Goal: Task Accomplishment & Management: Complete application form

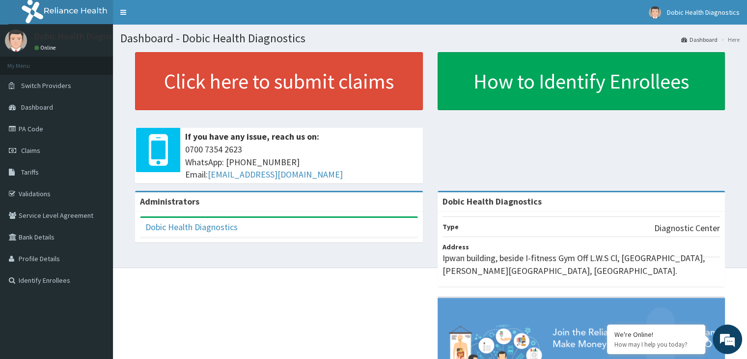
click at [36, 135] on link "PA Code" at bounding box center [56, 129] width 113 height 22
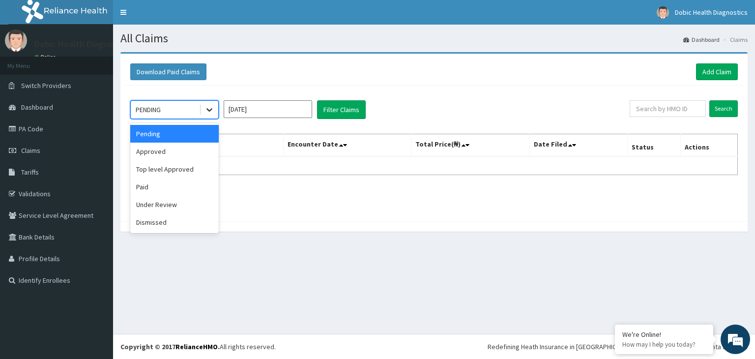
click at [211, 113] on icon at bounding box center [209, 110] width 10 height 10
click at [183, 151] on div "Approved" at bounding box center [174, 151] width 88 height 18
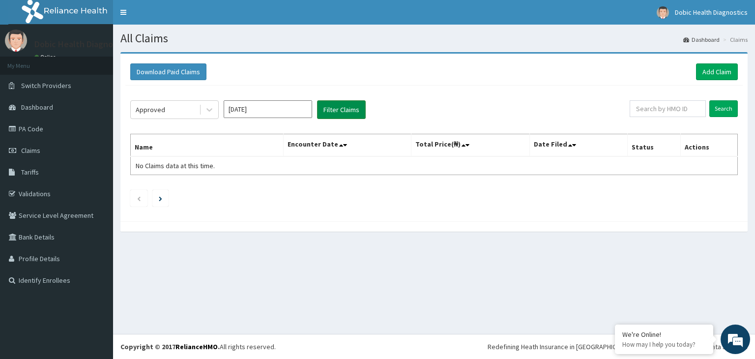
click at [337, 103] on button "Filter Claims" at bounding box center [341, 109] width 49 height 19
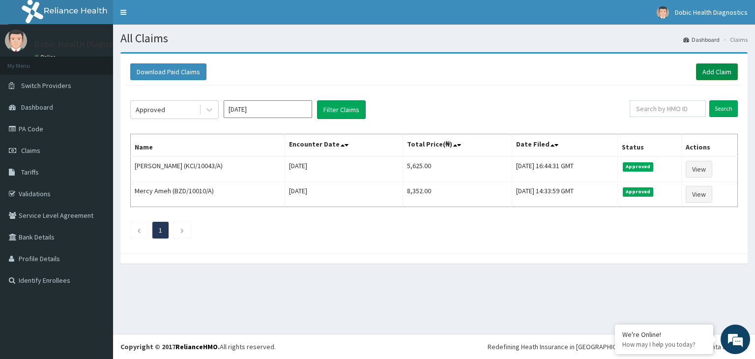
click at [720, 70] on link "Add Claim" at bounding box center [717, 71] width 42 height 17
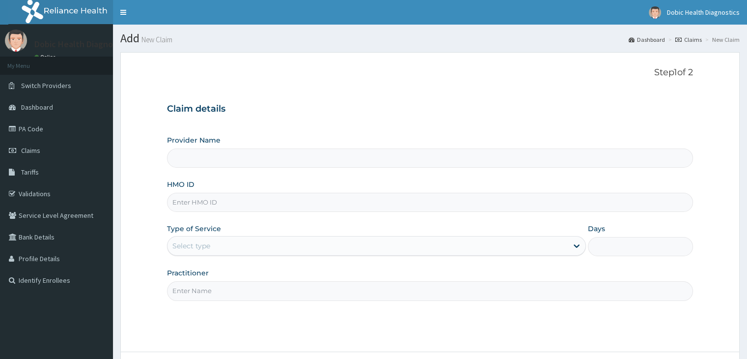
type input "Dobic Health Diagnostics"
click at [243, 203] on input "HMO ID" at bounding box center [430, 202] width 526 height 19
type input "KCI/10047/A"
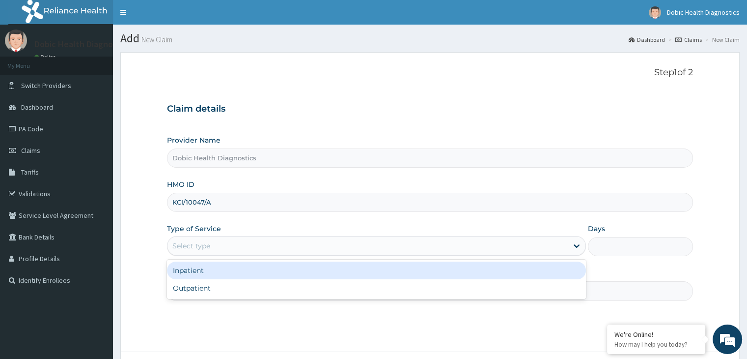
click at [242, 243] on div "Select type" at bounding box center [368, 246] width 400 height 16
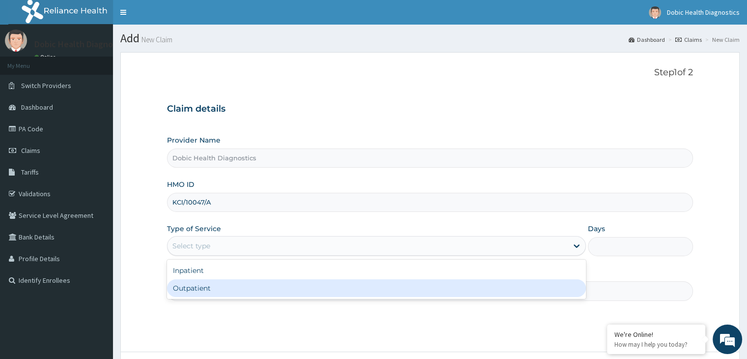
click at [206, 290] on div "Outpatient" at bounding box center [376, 288] width 419 height 18
type input "1"
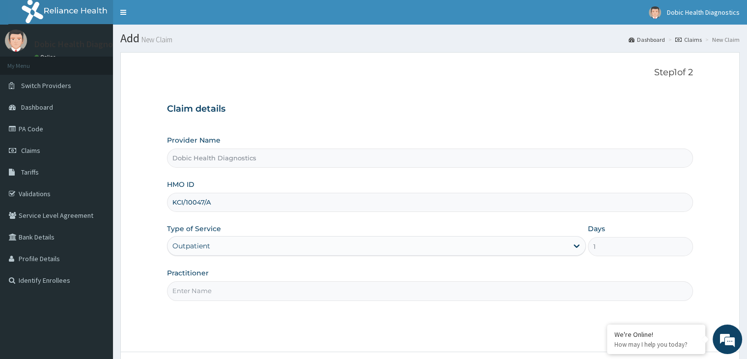
click at [221, 287] on input "Practitioner" at bounding box center [430, 290] width 526 height 19
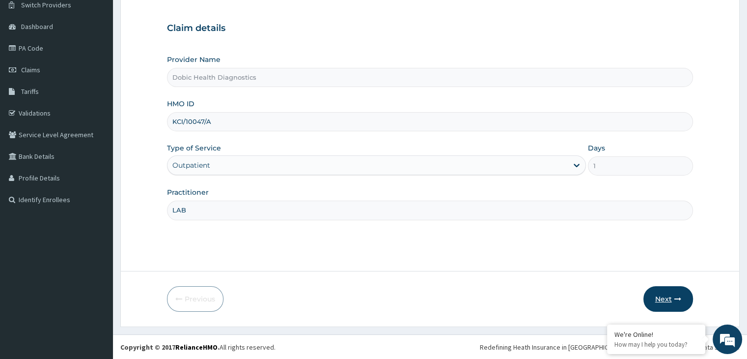
type input "LAB"
click at [681, 291] on button "Next" at bounding box center [668, 299] width 50 height 26
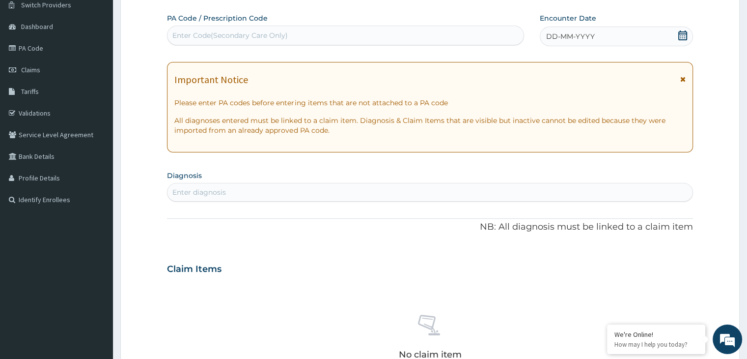
scroll to position [0, 0]
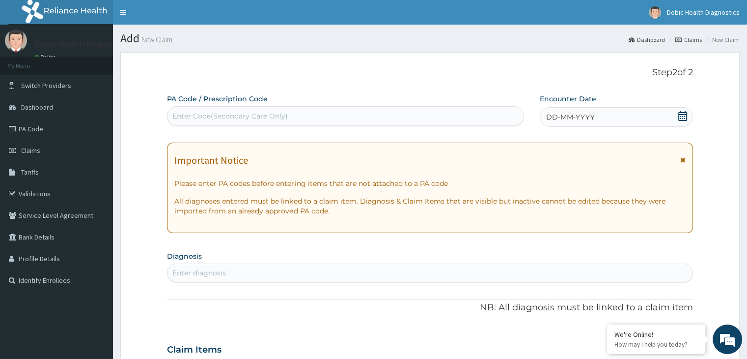
click at [281, 113] on div "Enter Code(Secondary Care Only)" at bounding box center [229, 116] width 115 height 10
paste input "PA/25FADB"
type input "PA/25FADB"
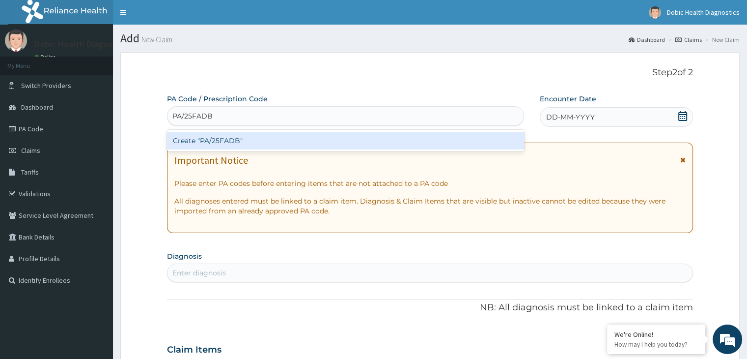
click at [358, 141] on div "Create "PA/25FADB"" at bounding box center [345, 141] width 357 height 18
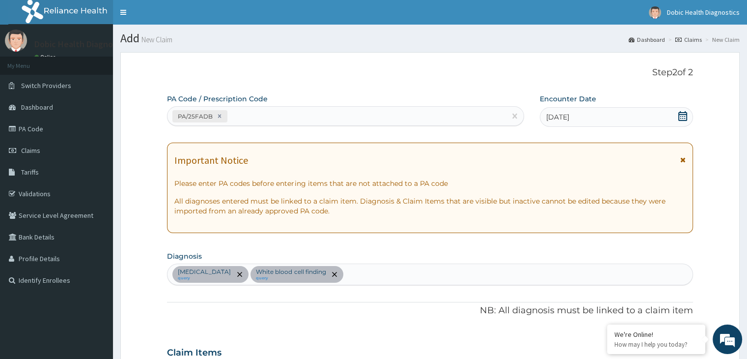
click at [680, 118] on icon at bounding box center [682, 116] width 9 height 10
click at [682, 118] on icon at bounding box center [682, 116] width 9 height 10
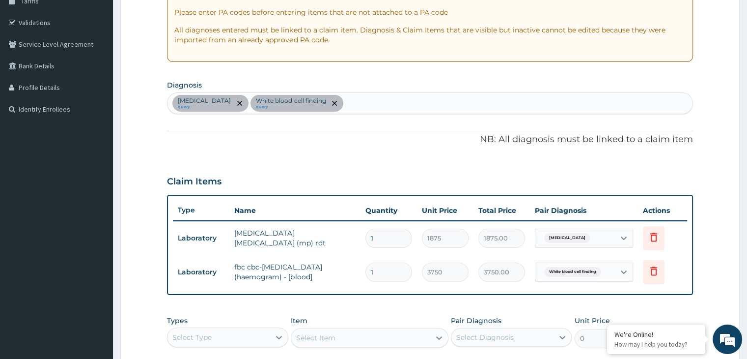
scroll to position [336, 0]
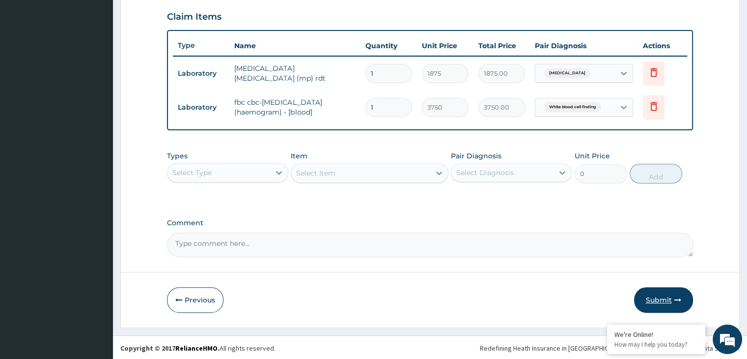
click at [651, 301] on button "Submit" at bounding box center [663, 300] width 59 height 26
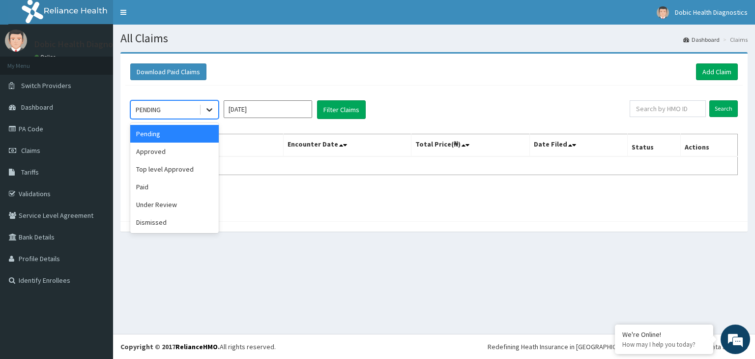
click at [205, 109] on icon at bounding box center [209, 110] width 10 height 10
click at [187, 153] on div "Approved" at bounding box center [174, 151] width 88 height 18
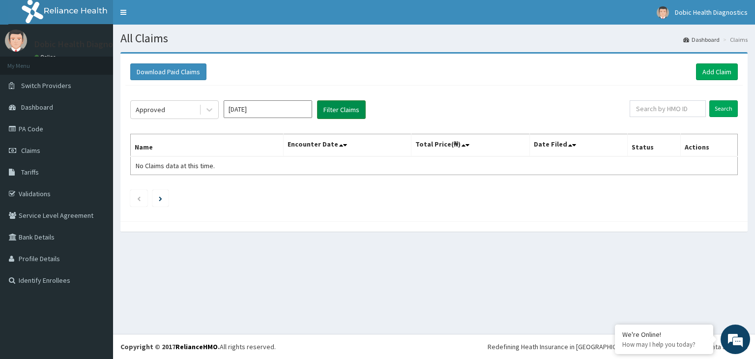
click at [327, 116] on button "Filter Claims" at bounding box center [341, 109] width 49 height 19
